Goal: Find specific page/section: Find specific page/section

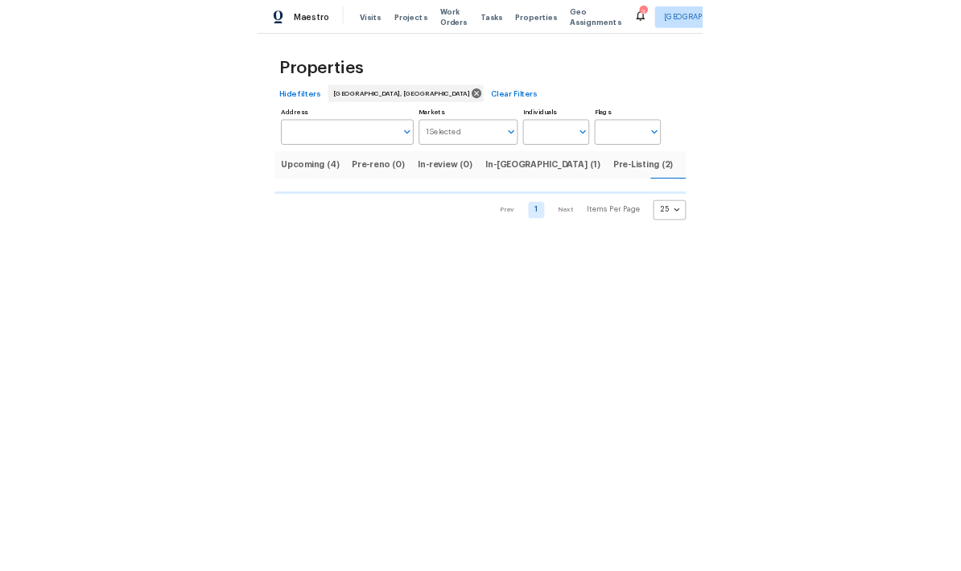
scroll to position [0, 27]
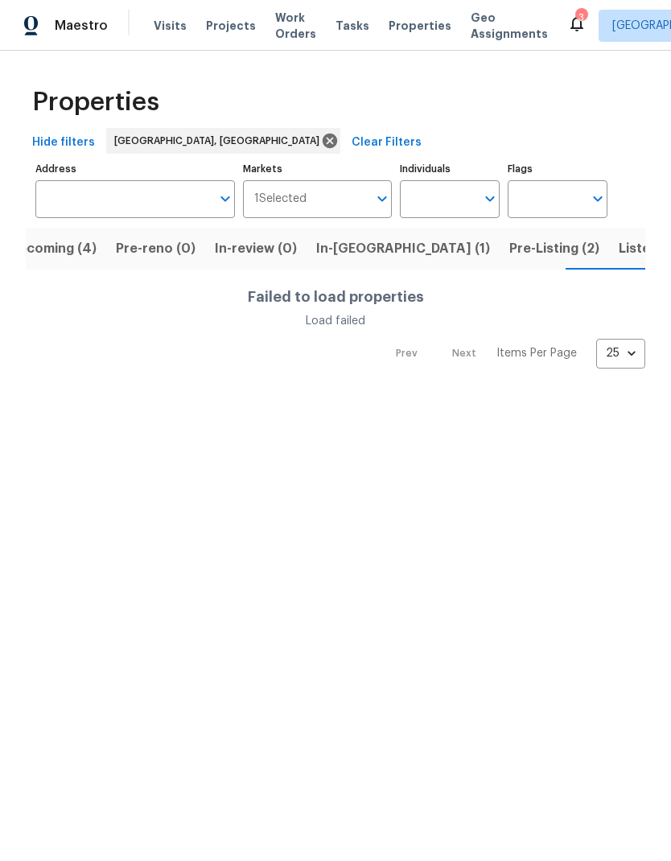
click at [75, 204] on input "Address" at bounding box center [122, 199] width 175 height 38
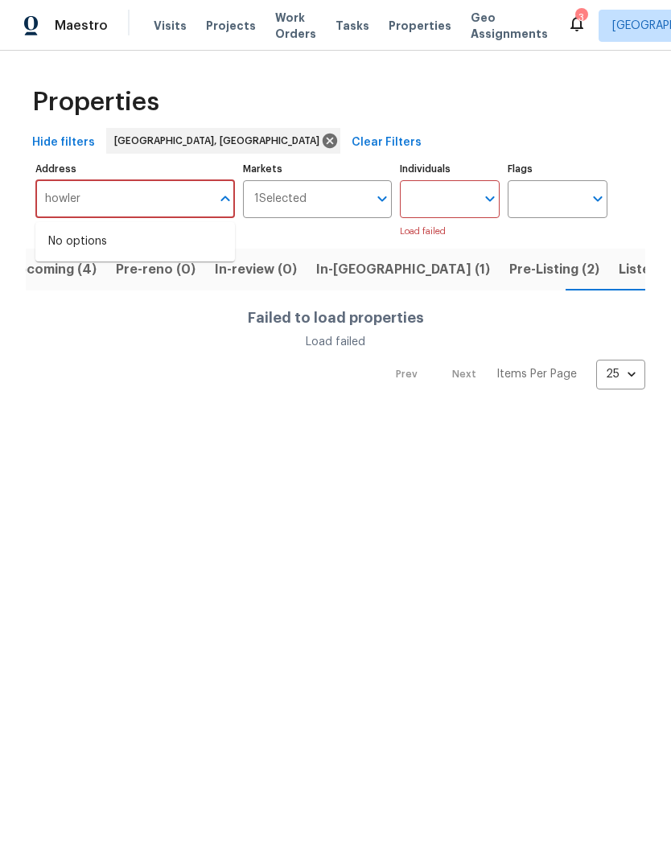
type input "howler"
click at [106, 203] on input "howler" at bounding box center [122, 199] width 175 height 38
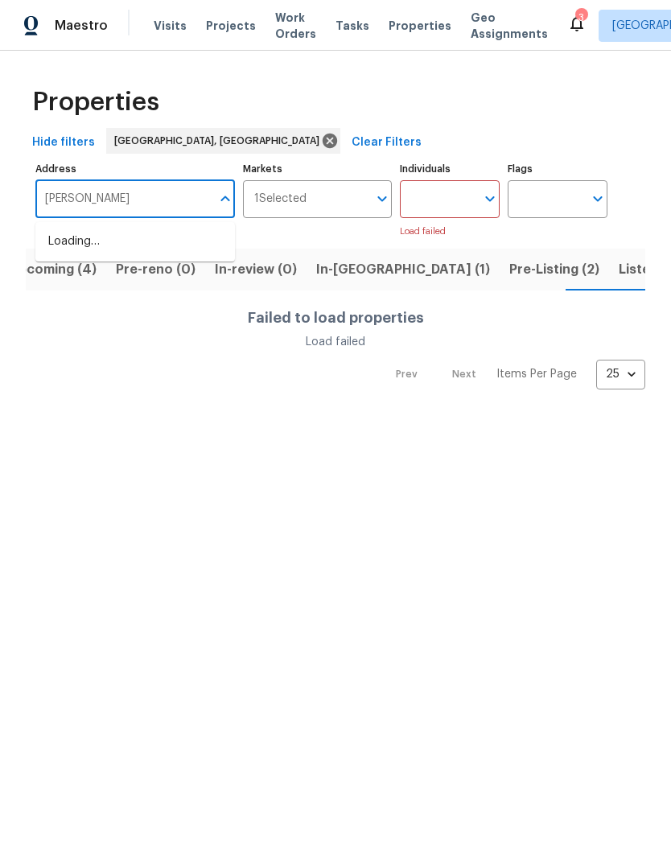
type input "howl"
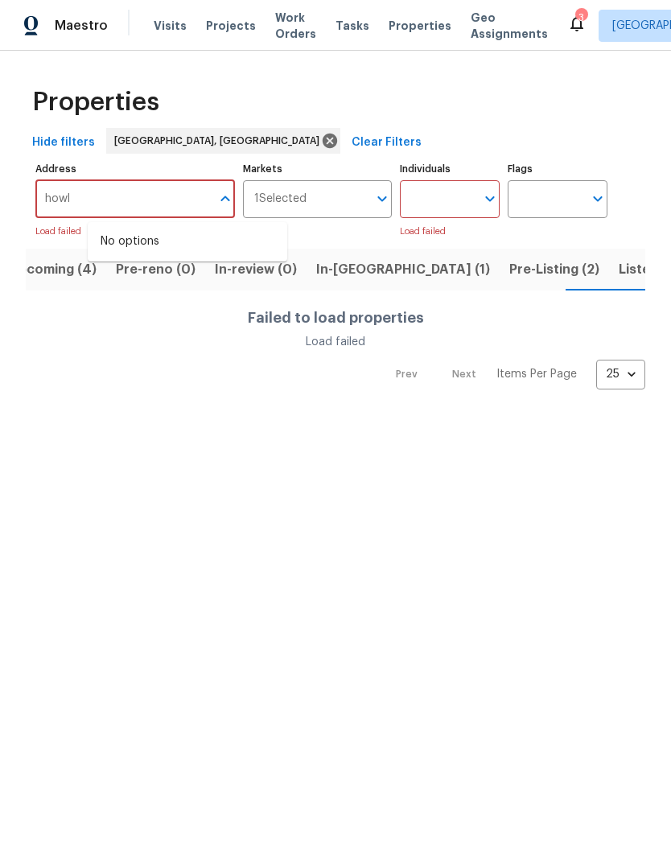
scroll to position [0, 0]
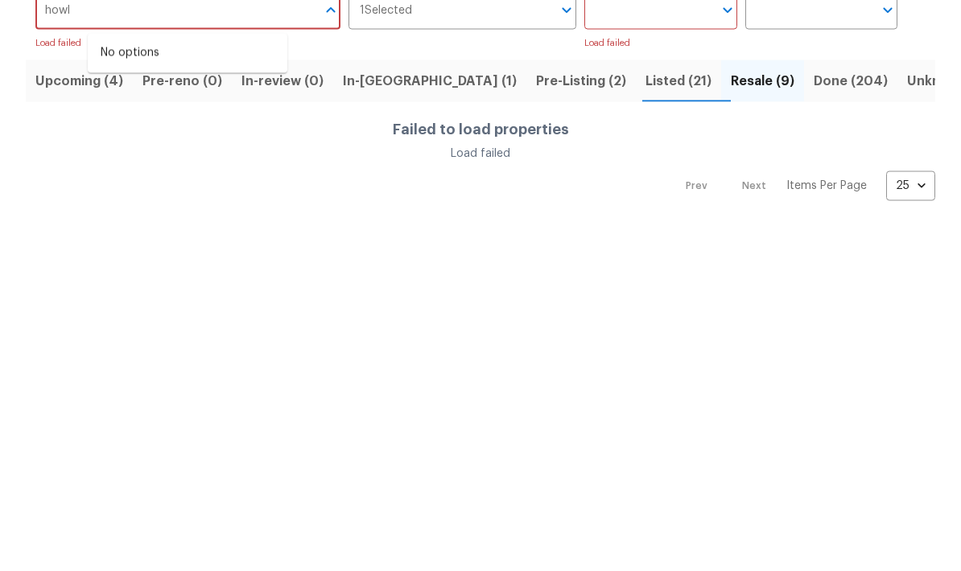
click at [670, 258] on span "Done (204)" at bounding box center [850, 269] width 74 height 23
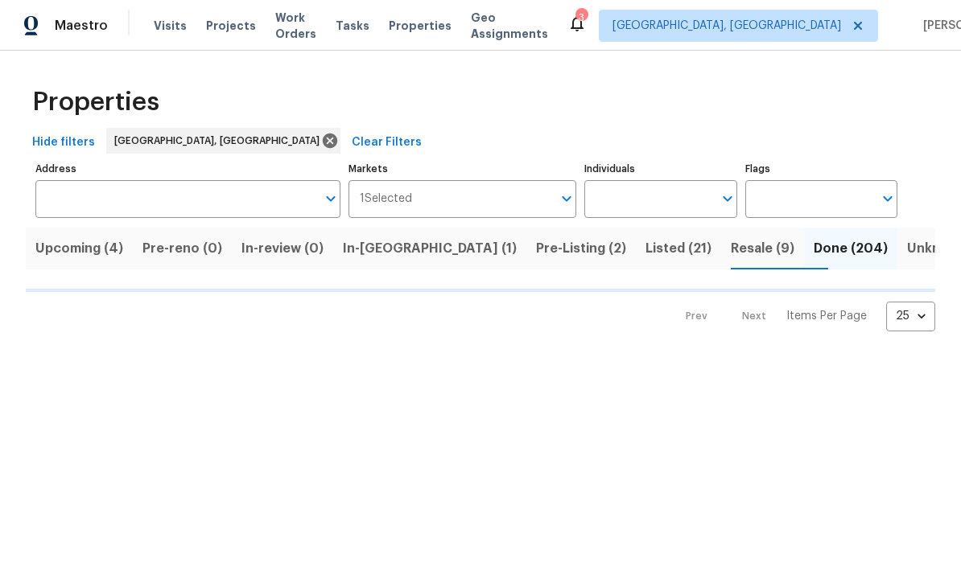
click at [79, 203] on input "Address" at bounding box center [175, 199] width 281 height 38
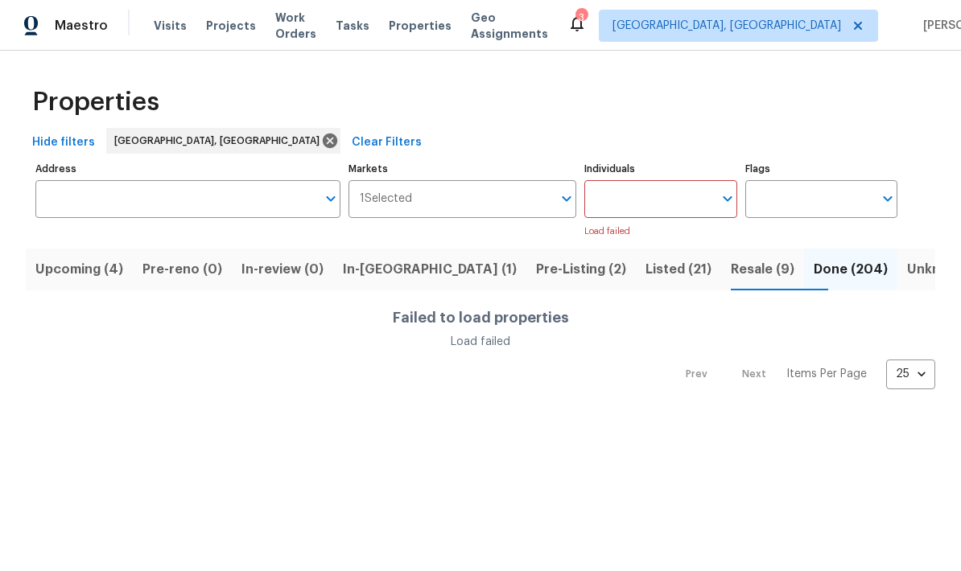
click at [83, 198] on input "Address" at bounding box center [175, 199] width 281 height 38
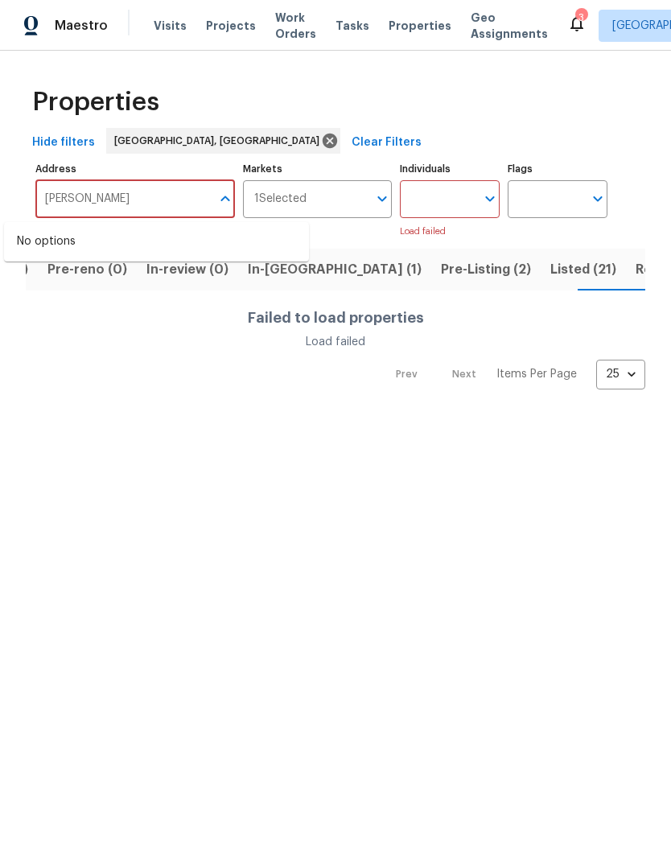
scroll to position [0, 116]
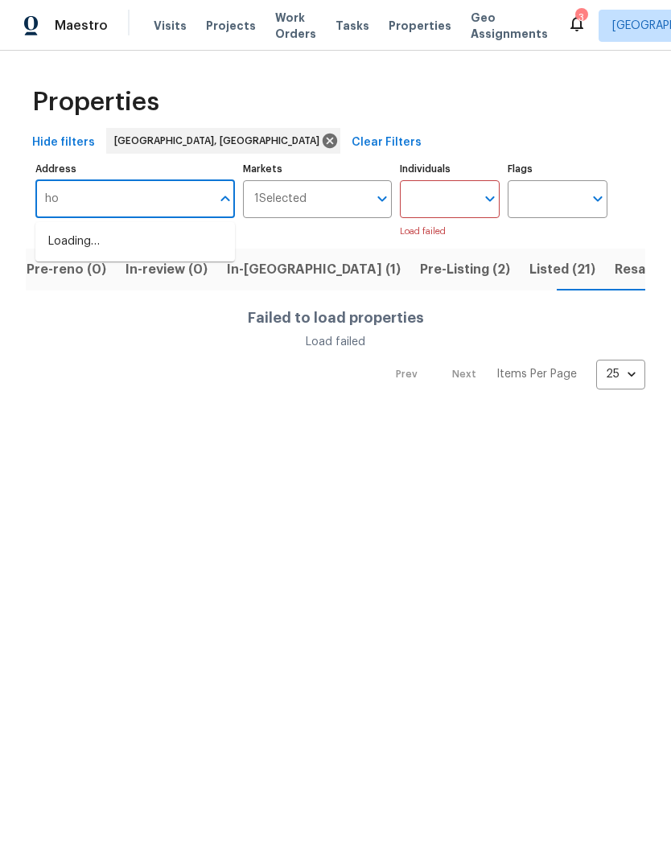
type input "h"
type input "1"
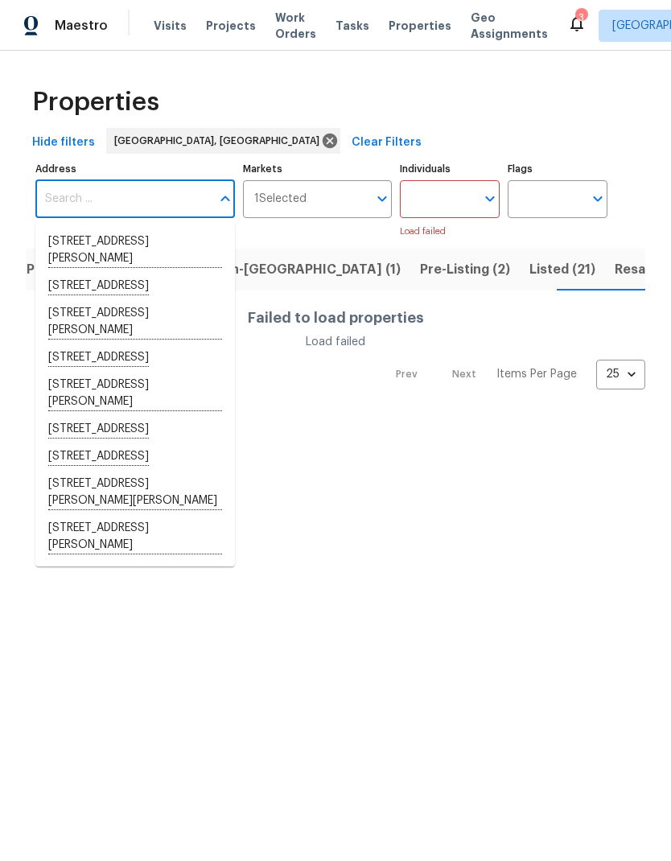
click at [598, 415] on html "Maestro Visits Projects Work Orders Tasks Properties Geo Assignments 3 Richmond…" at bounding box center [335, 207] width 671 height 415
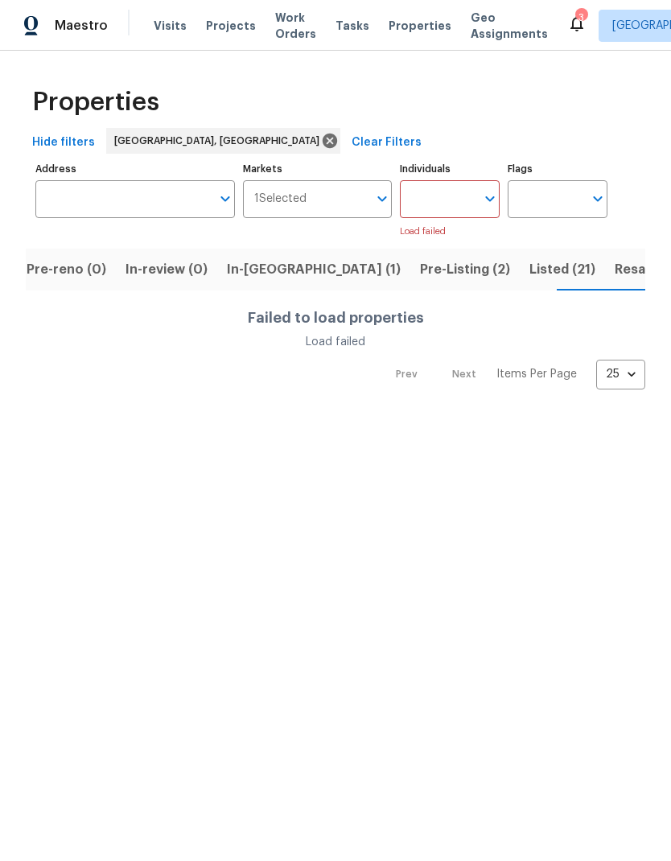
click at [529, 270] on span "Listed (21)" at bounding box center [562, 269] width 66 height 23
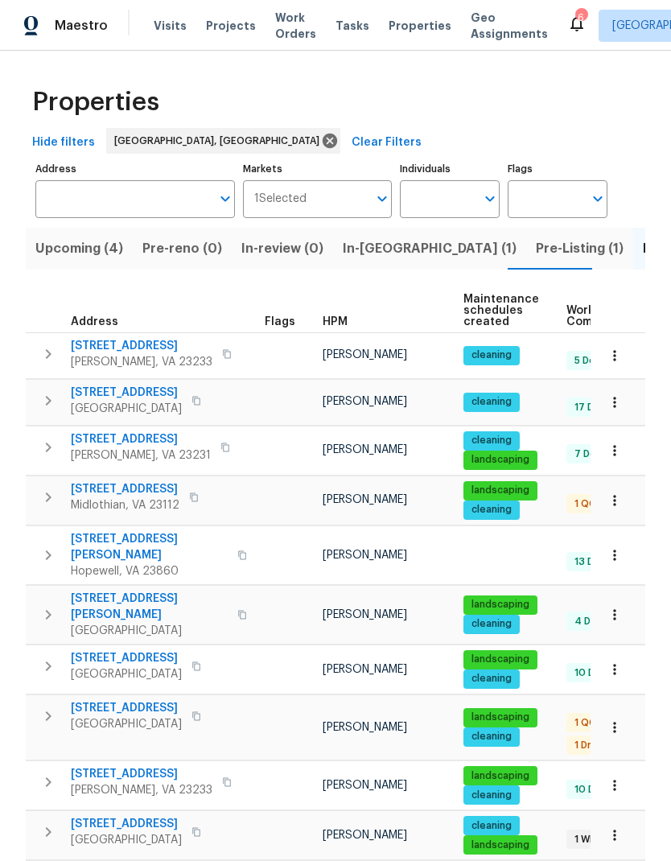
click at [536, 250] on span "Pre-Listing (1)" at bounding box center [580, 248] width 88 height 23
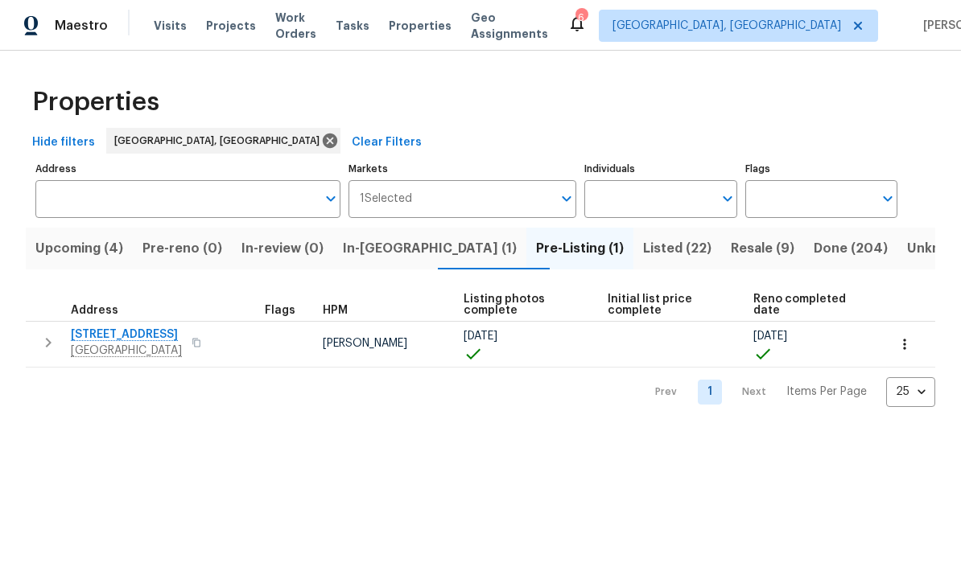
click at [670, 257] on span "Resale (9)" at bounding box center [763, 248] width 64 height 23
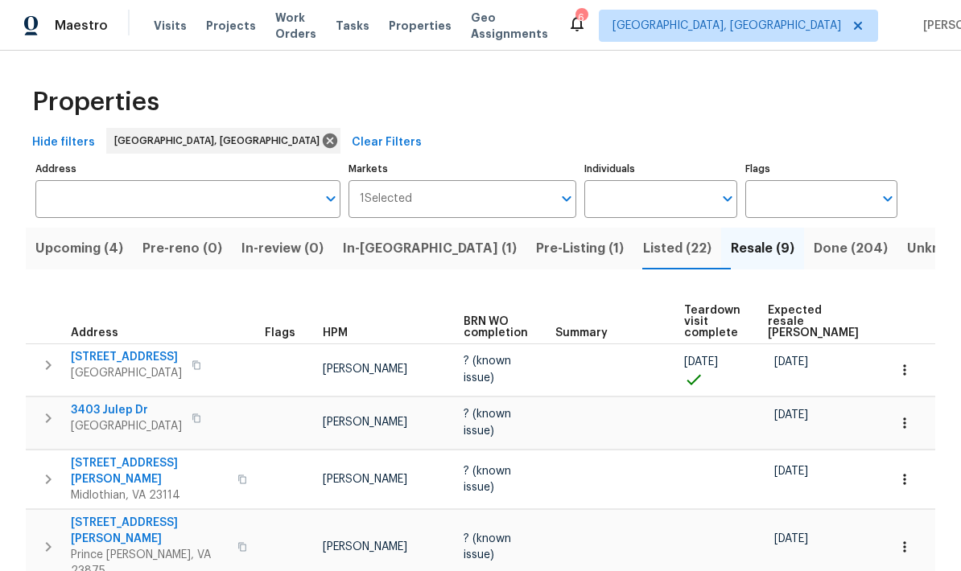
click at [61, 202] on input "Address" at bounding box center [175, 199] width 281 height 38
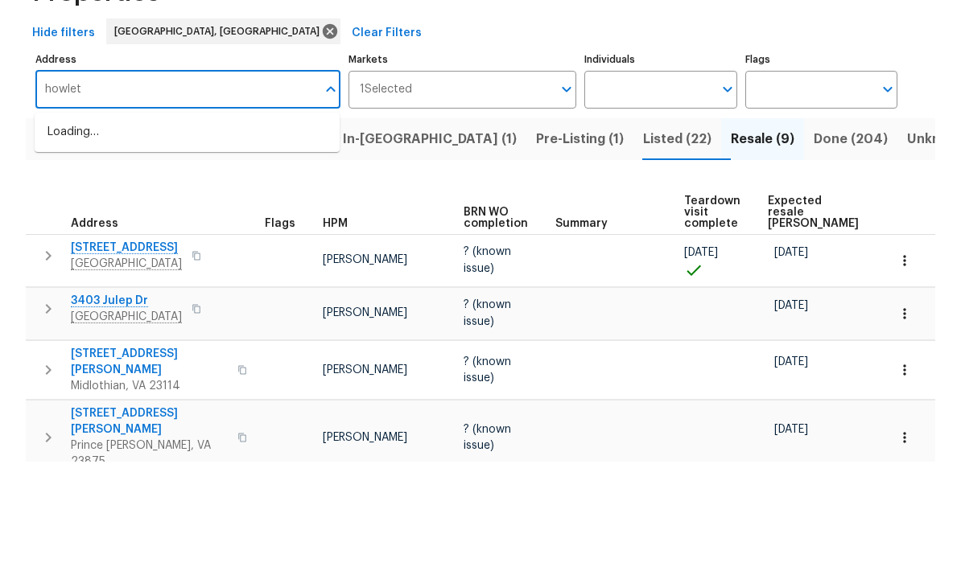
type input "[PERSON_NAME]"
click at [88, 229] on li "[STREET_ADDRESS][PERSON_NAME]" at bounding box center [187, 242] width 305 height 27
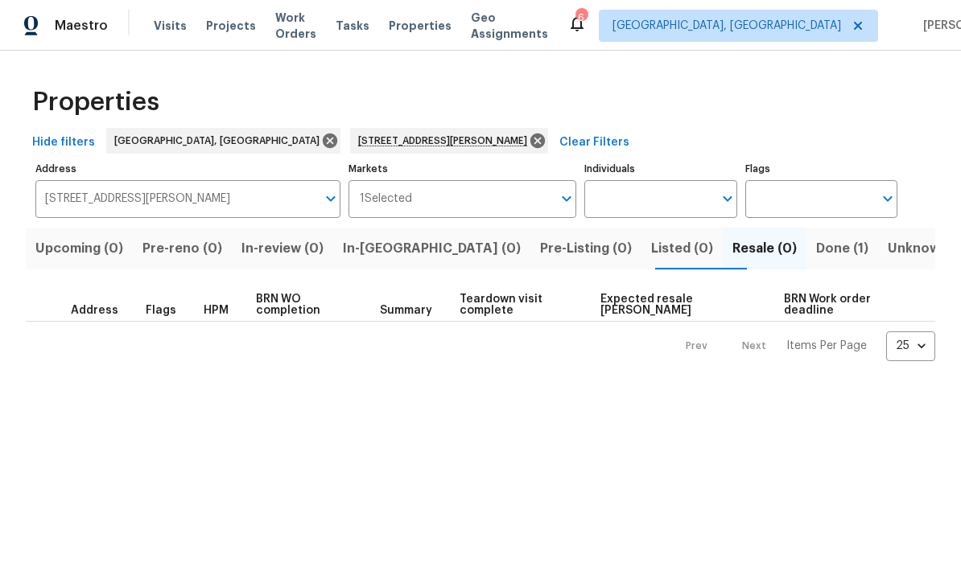
click at [670, 259] on span "Done (1)" at bounding box center [842, 248] width 52 height 23
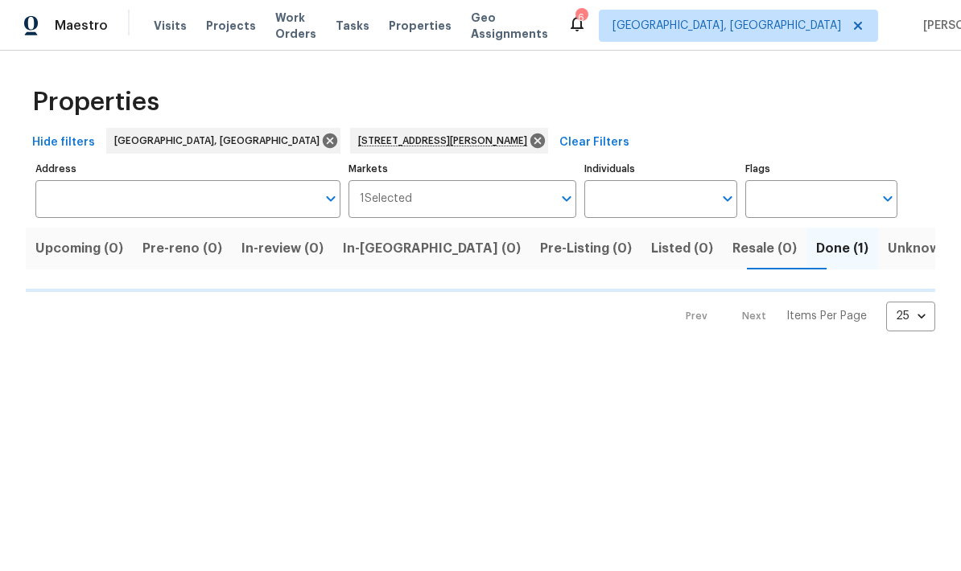
type input "[STREET_ADDRESS][PERSON_NAME]"
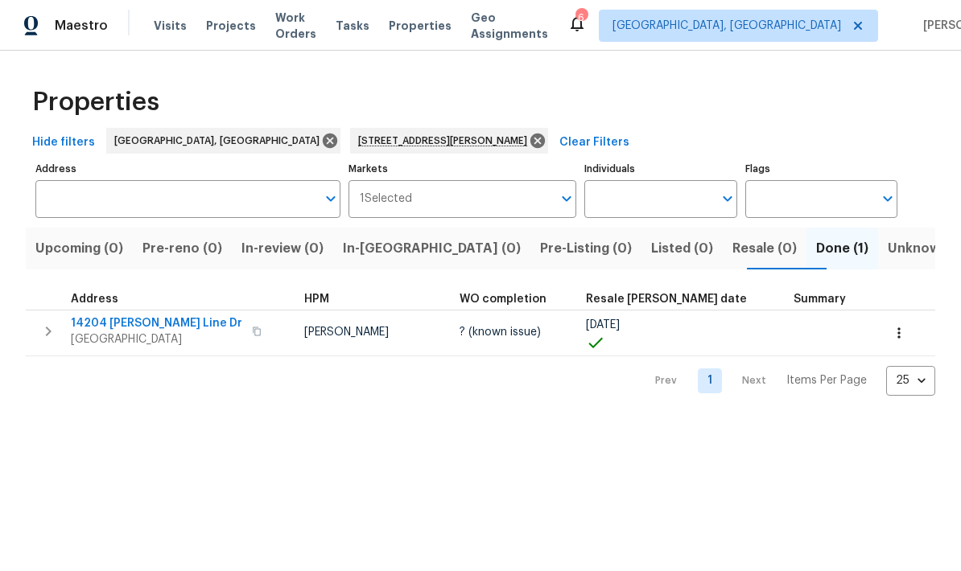
type input "[STREET_ADDRESS][PERSON_NAME]"
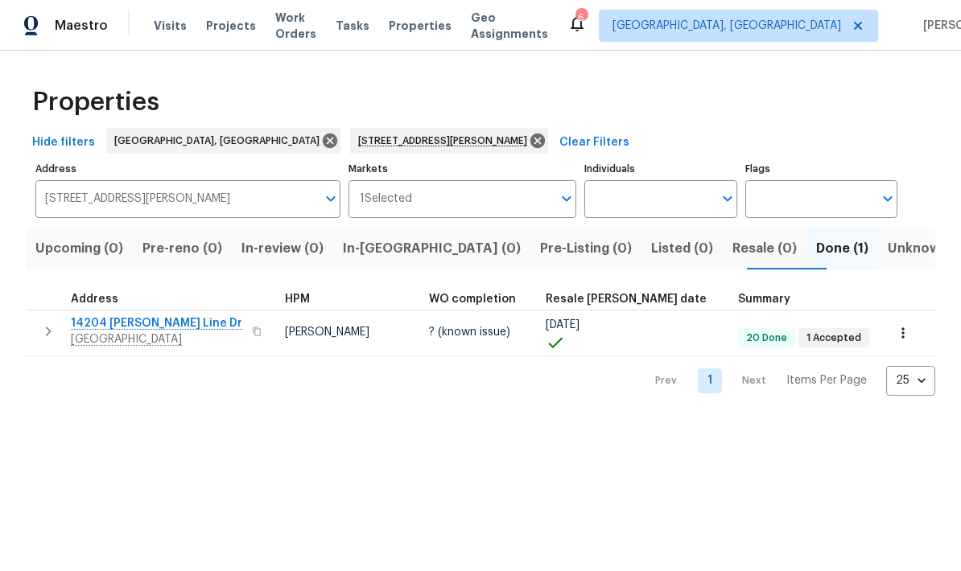
click at [109, 326] on span "14204 [PERSON_NAME] Line Dr" at bounding box center [156, 323] width 171 height 16
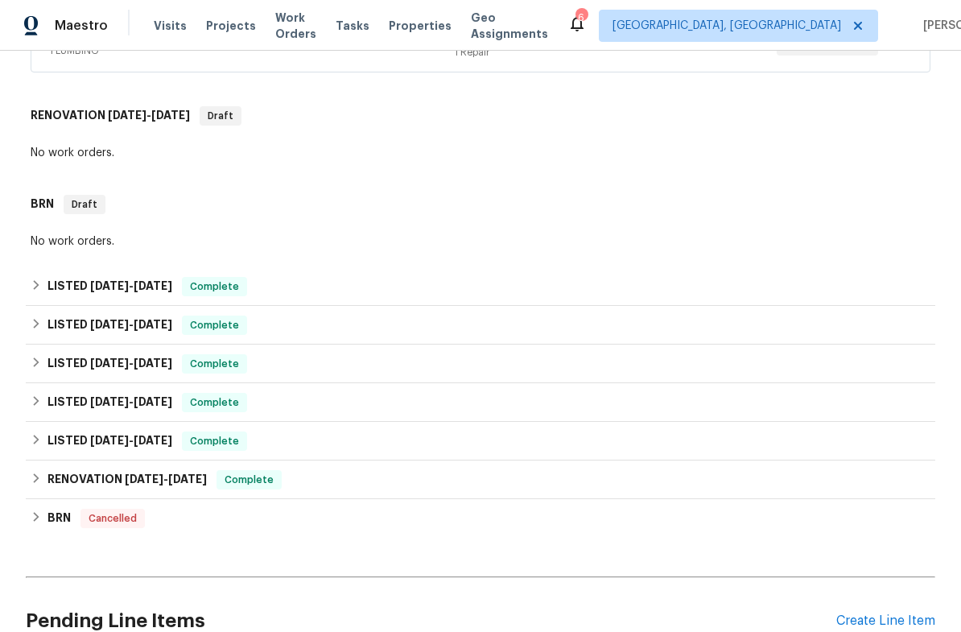
scroll to position [386, 0]
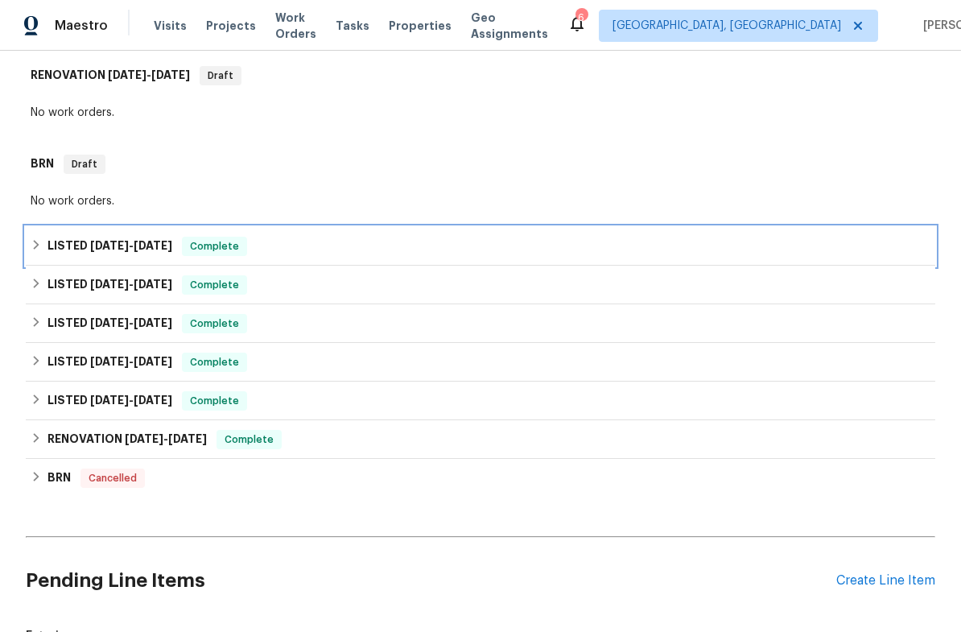
click at [62, 256] on h6 "LISTED 11/16/24 - 2/28/25" at bounding box center [109, 246] width 125 height 19
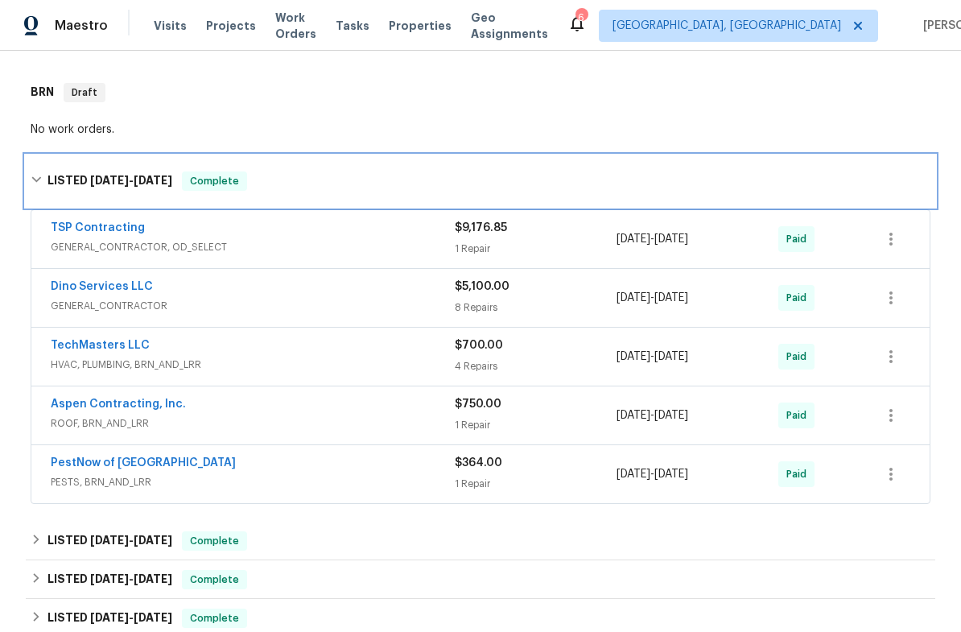
scroll to position [545, 0]
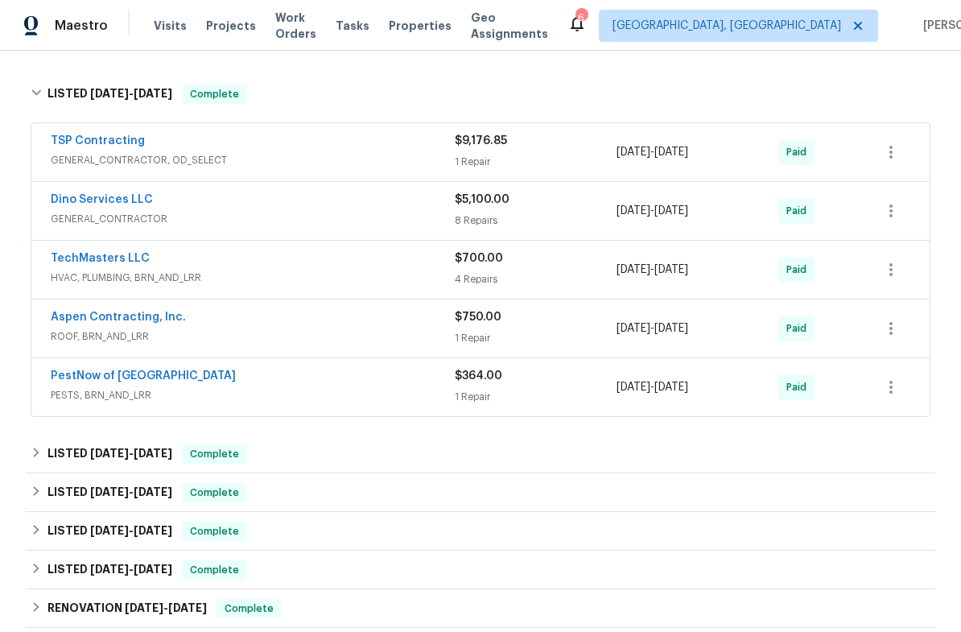
click at [65, 381] on link "PestNow of Central VA" at bounding box center [143, 375] width 185 height 11
